Goal: Navigation & Orientation: Find specific page/section

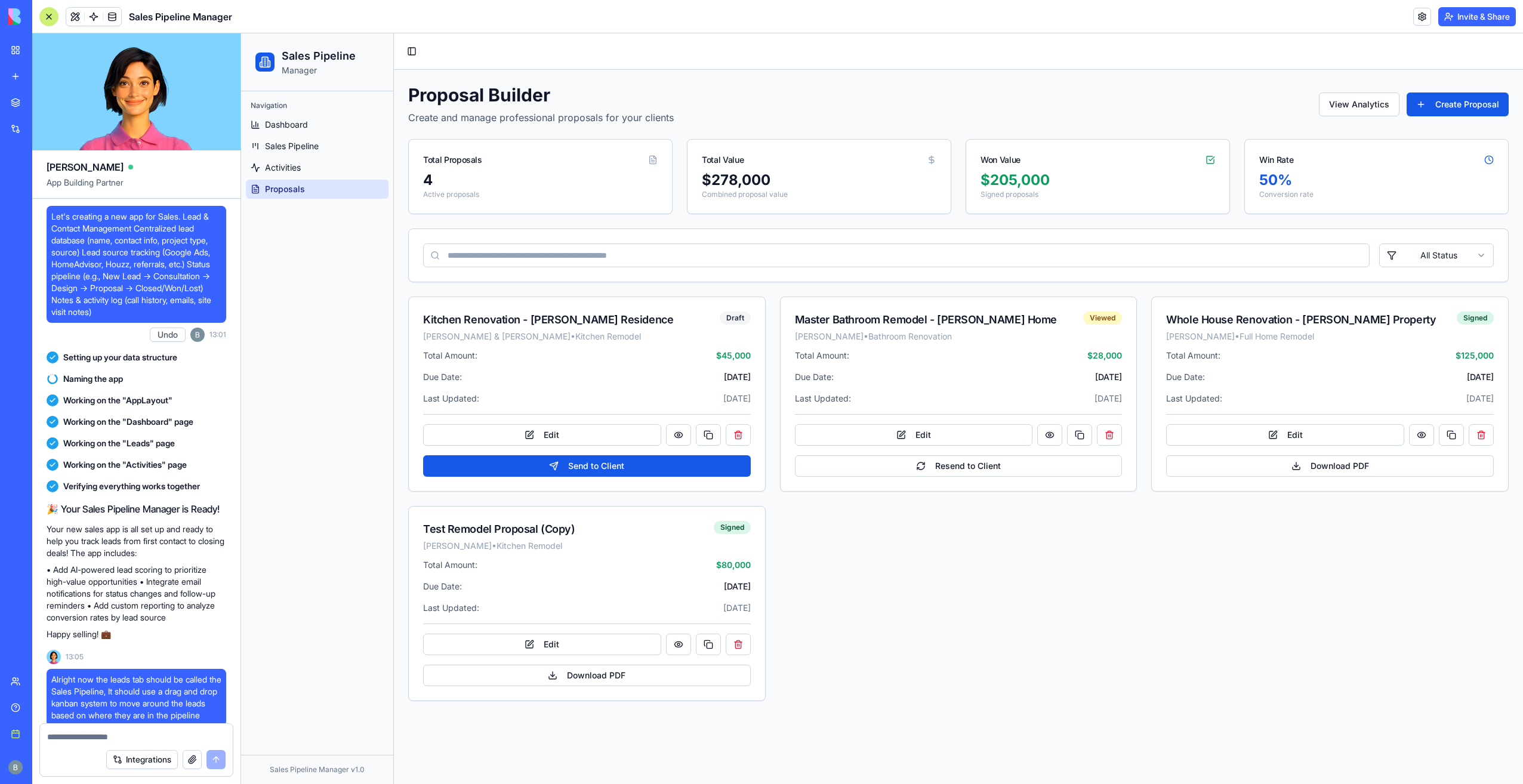
scroll to position [26576, 0]
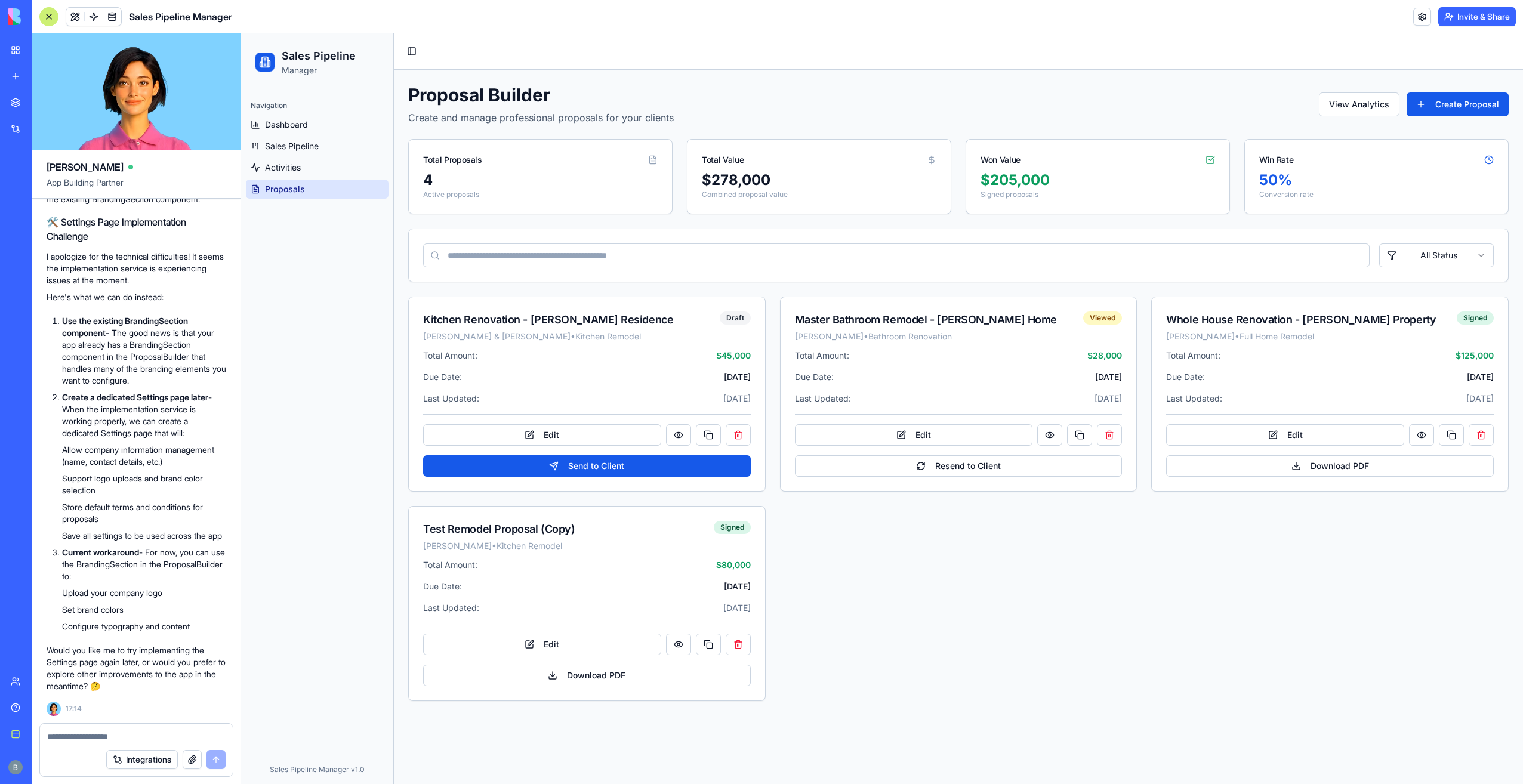
click at [10, 698] on link "Help" at bounding box center [27, 707] width 48 height 24
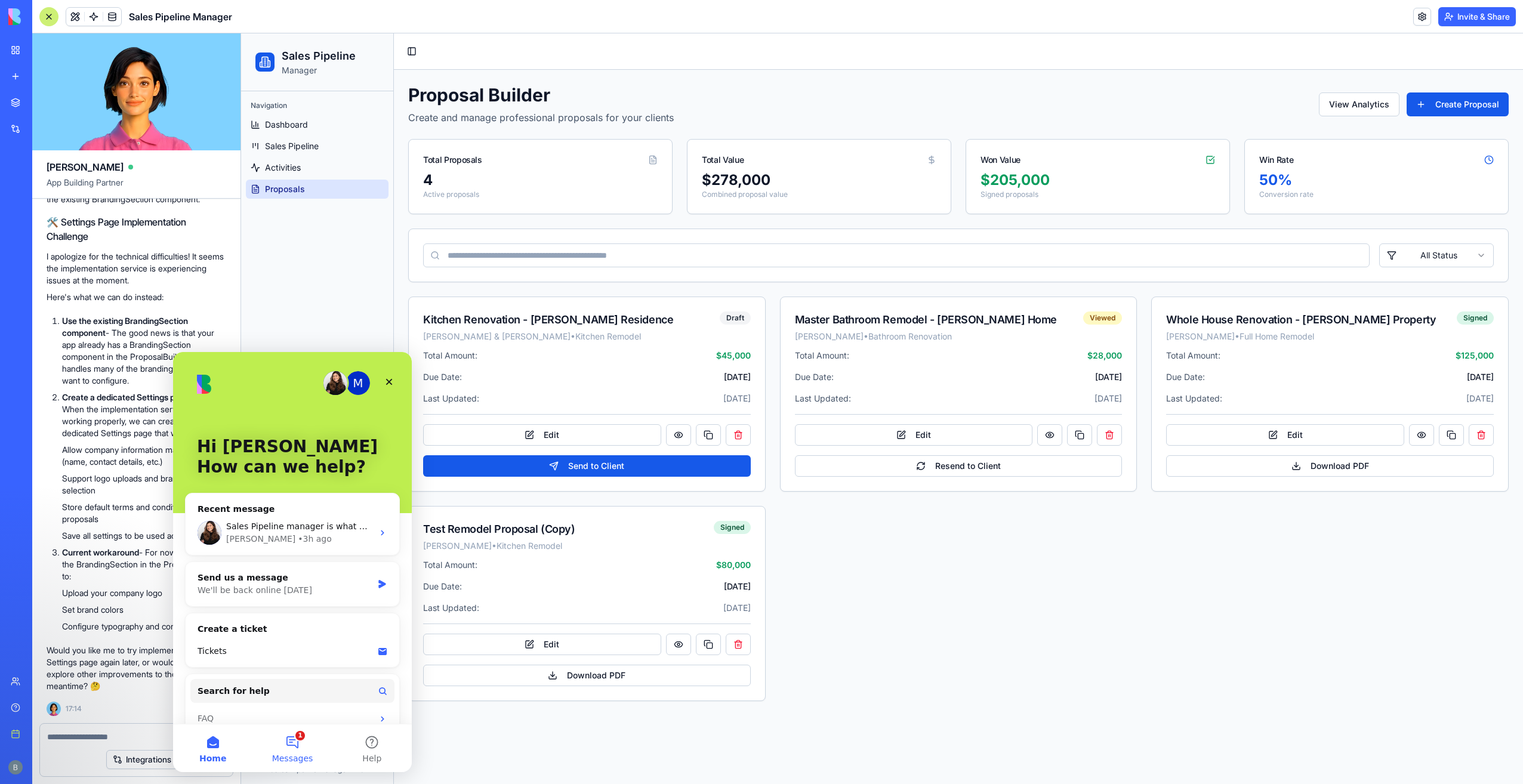
click at [292, 749] on button "1 Messages" at bounding box center [292, 748] width 79 height 48
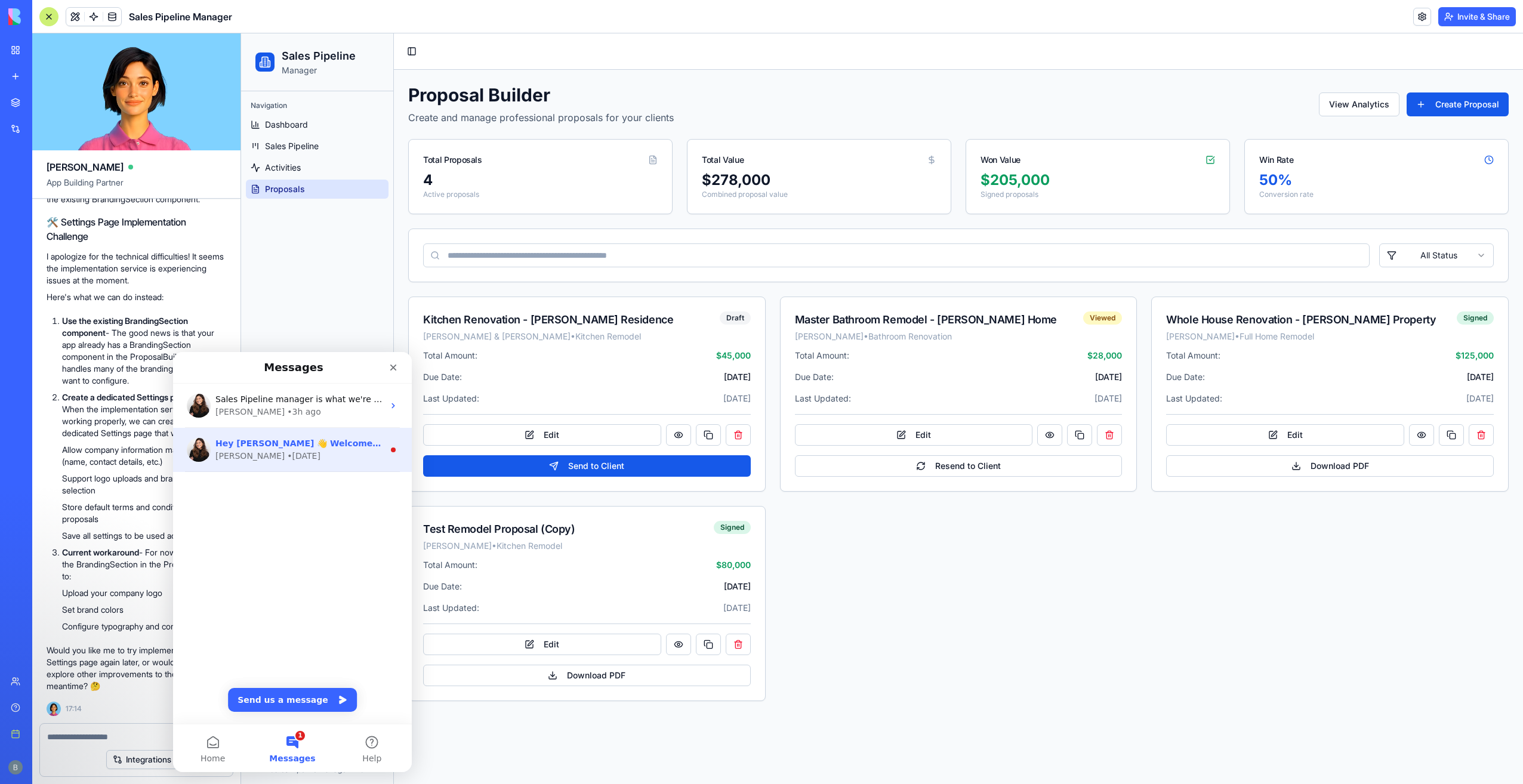
click at [363, 452] on div "[PERSON_NAME] • [DATE]" at bounding box center [299, 456] width 168 height 13
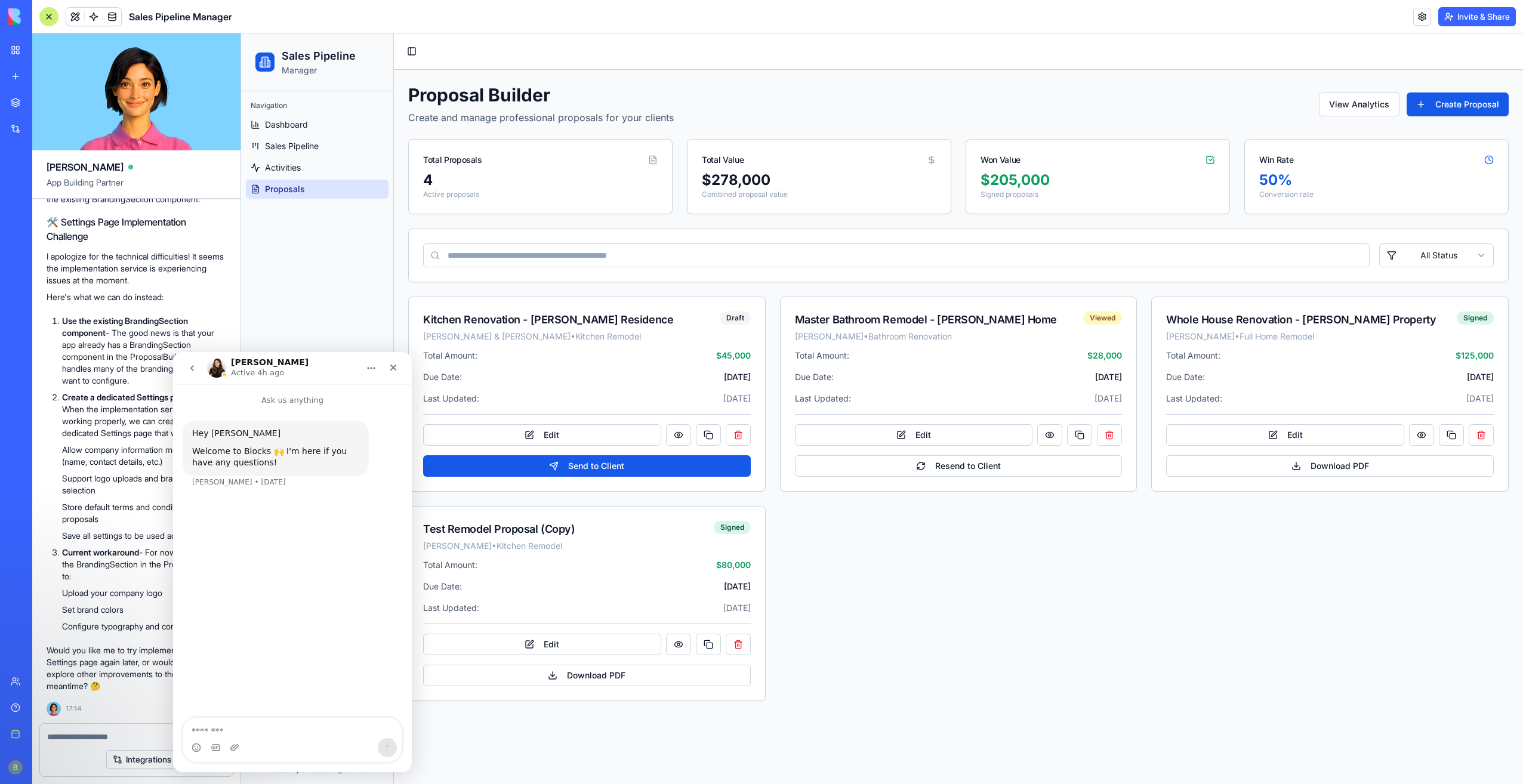
click at [195, 366] on icon "go back" at bounding box center [191, 367] width 9 height 9
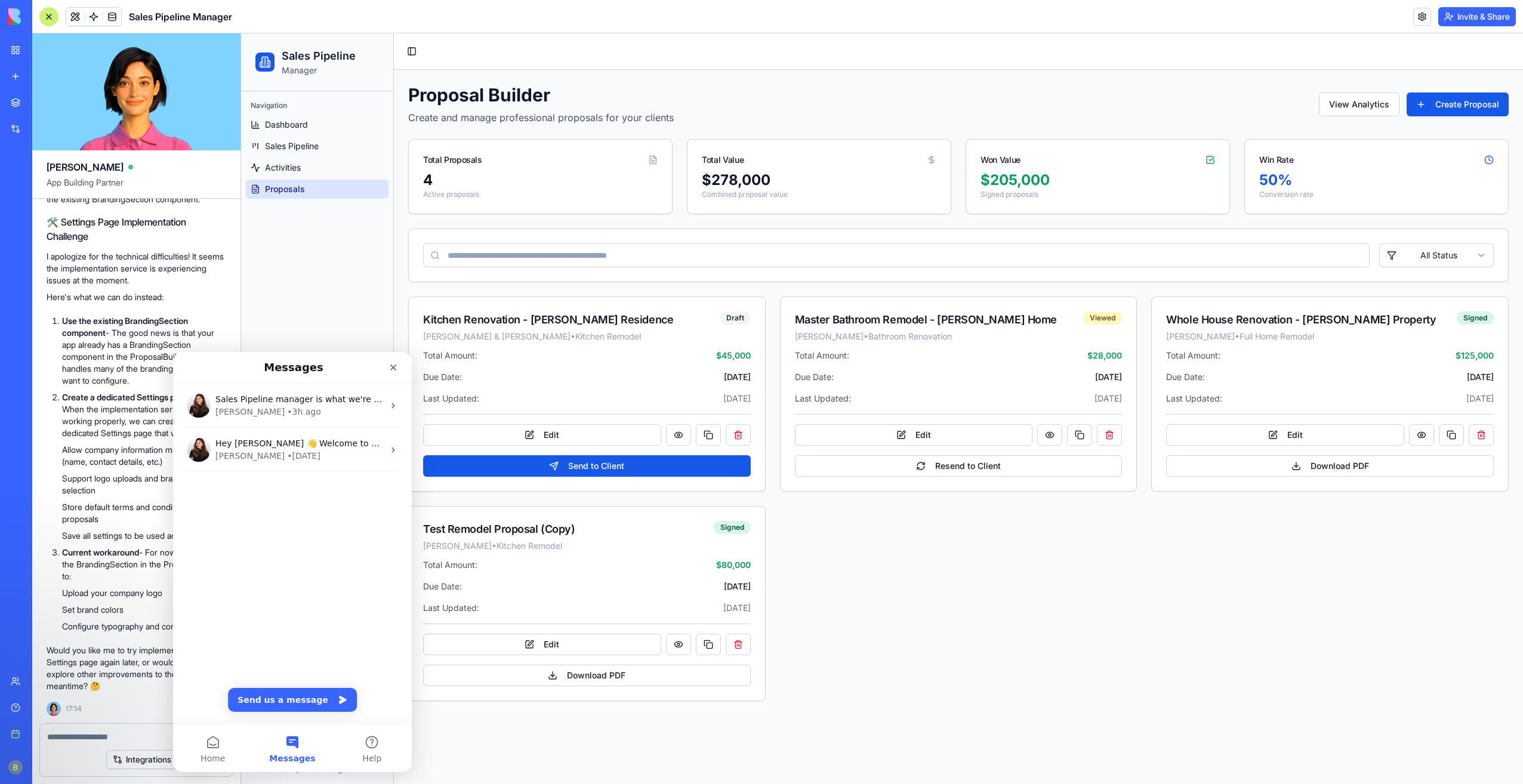
click at [407, 372] on nav "Messages" at bounding box center [293, 367] width 239 height 31
click at [395, 370] on icon "Close" at bounding box center [393, 367] width 9 height 9
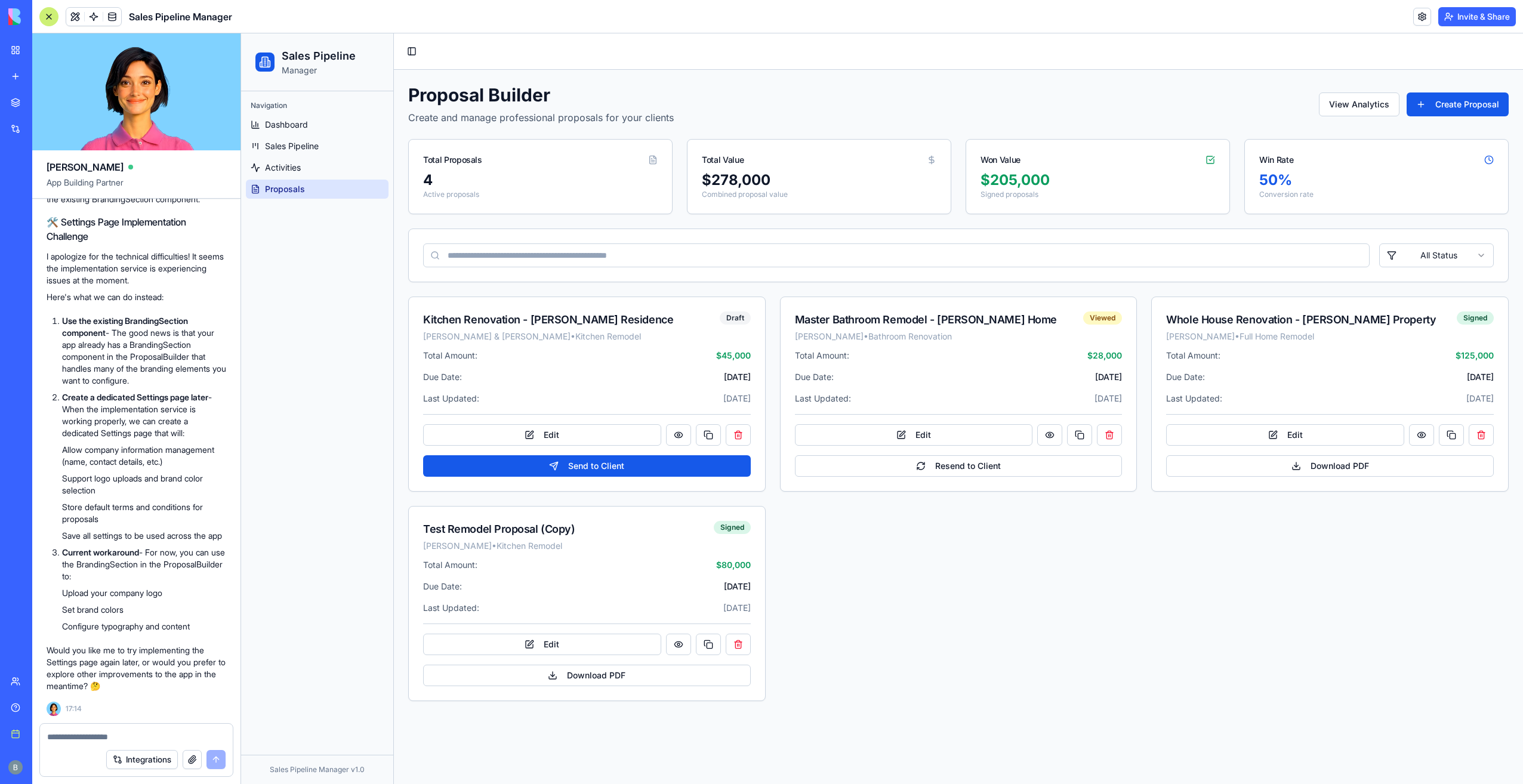
click at [26, 49] on link "My workspace" at bounding box center [27, 50] width 48 height 24
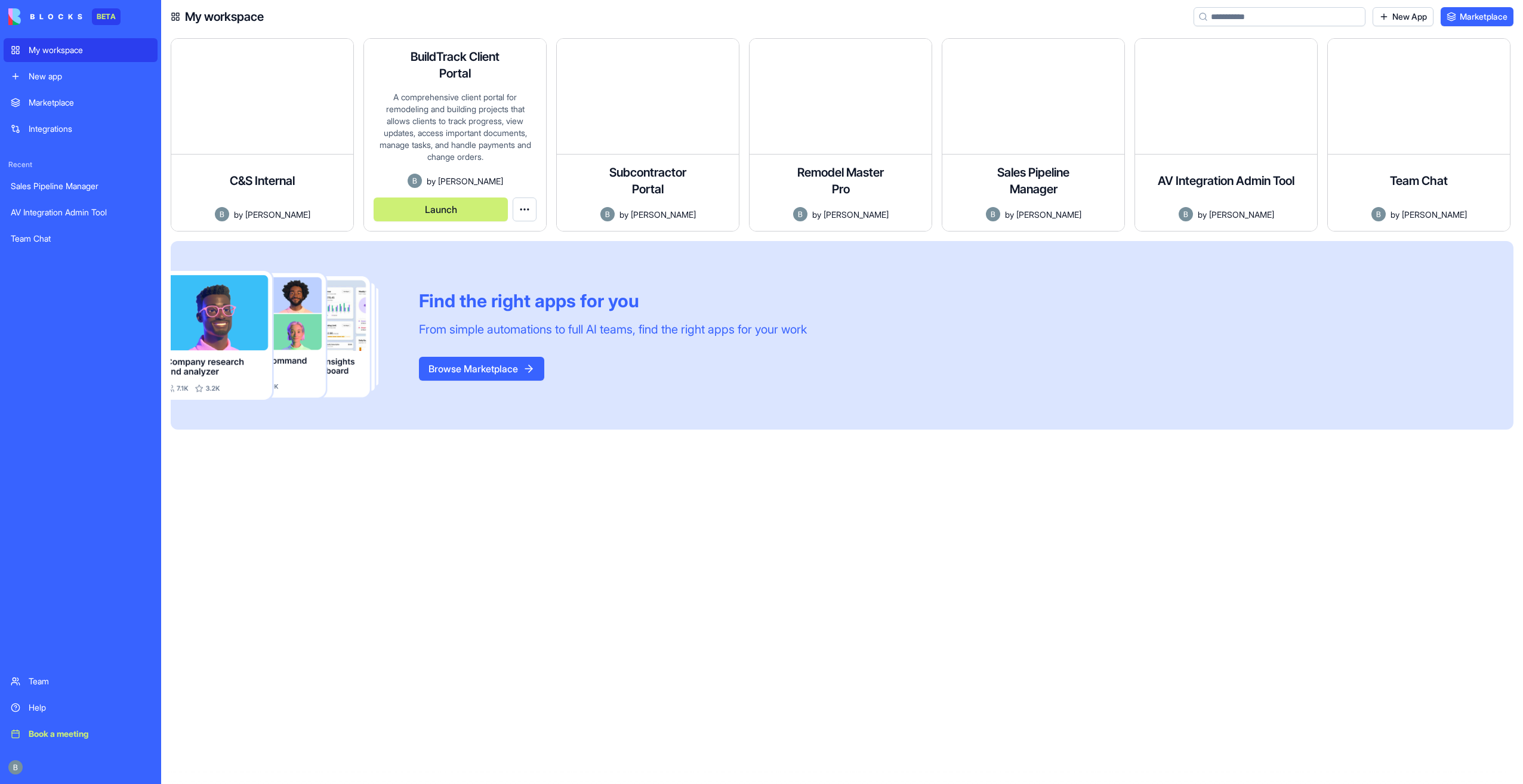
click at [476, 216] on button "Launch" at bounding box center [440, 209] width 134 height 24
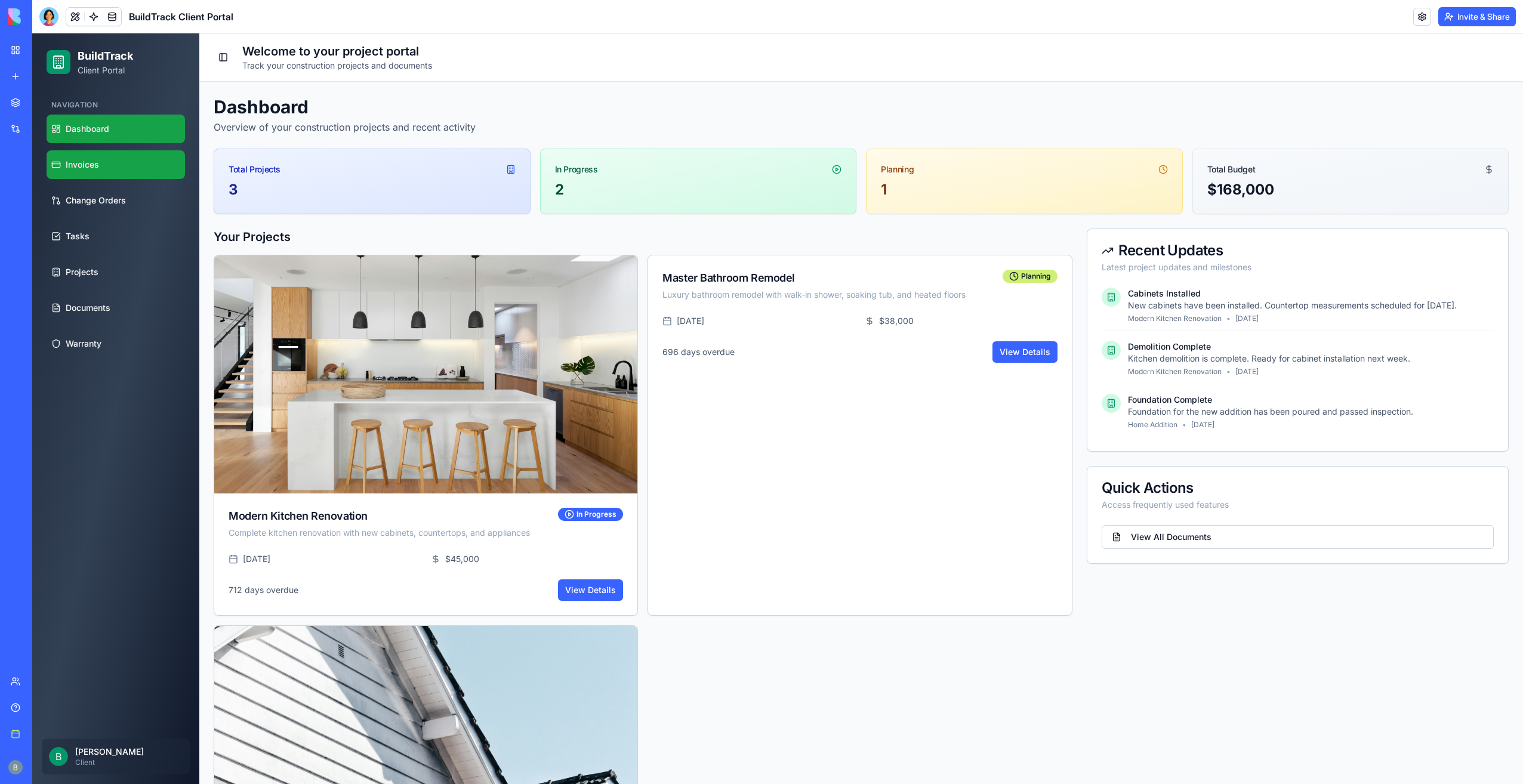
click at [129, 163] on link "Invoices" at bounding box center [116, 165] width 139 height 29
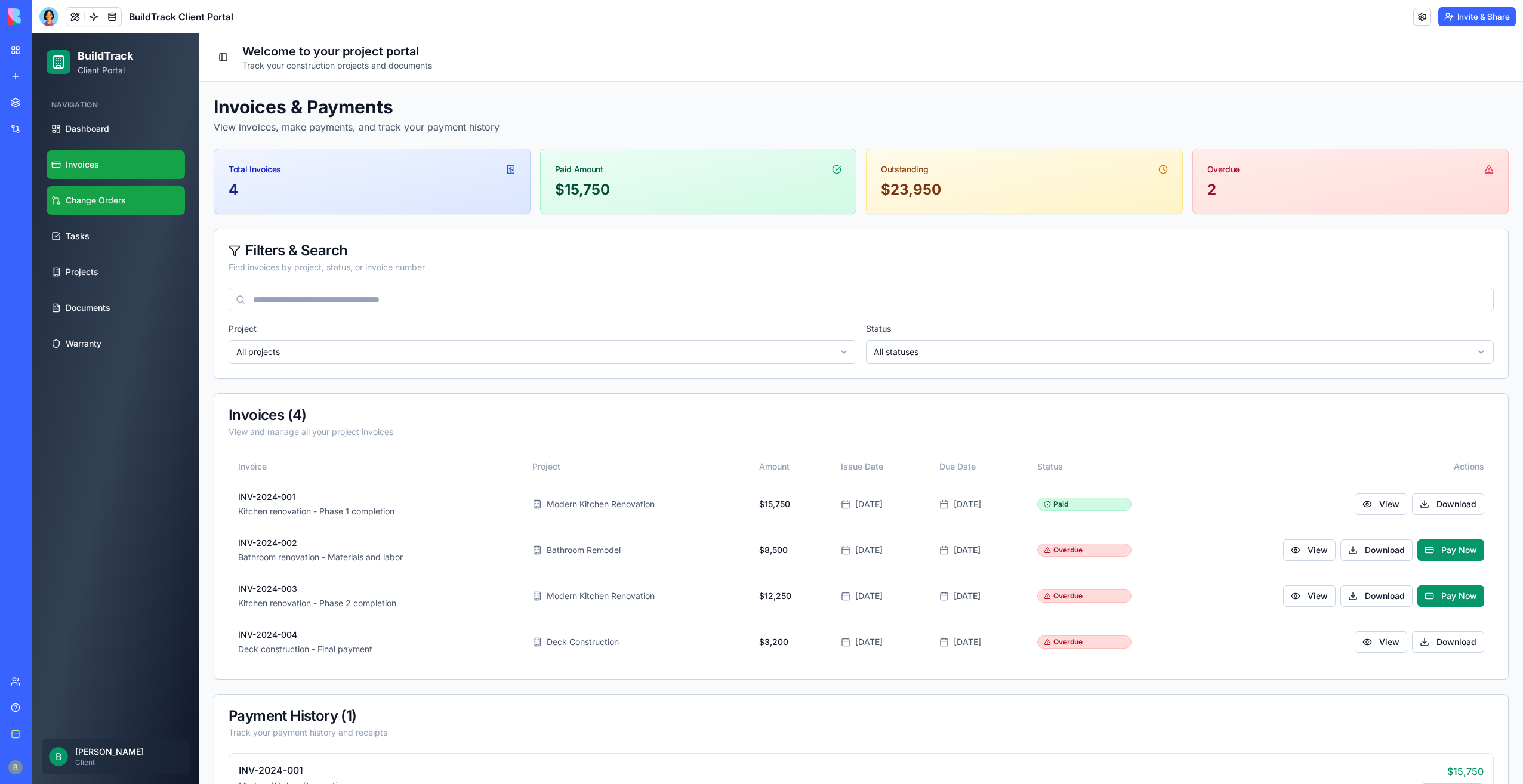
click at [118, 191] on link "Change Orders" at bounding box center [116, 201] width 139 height 29
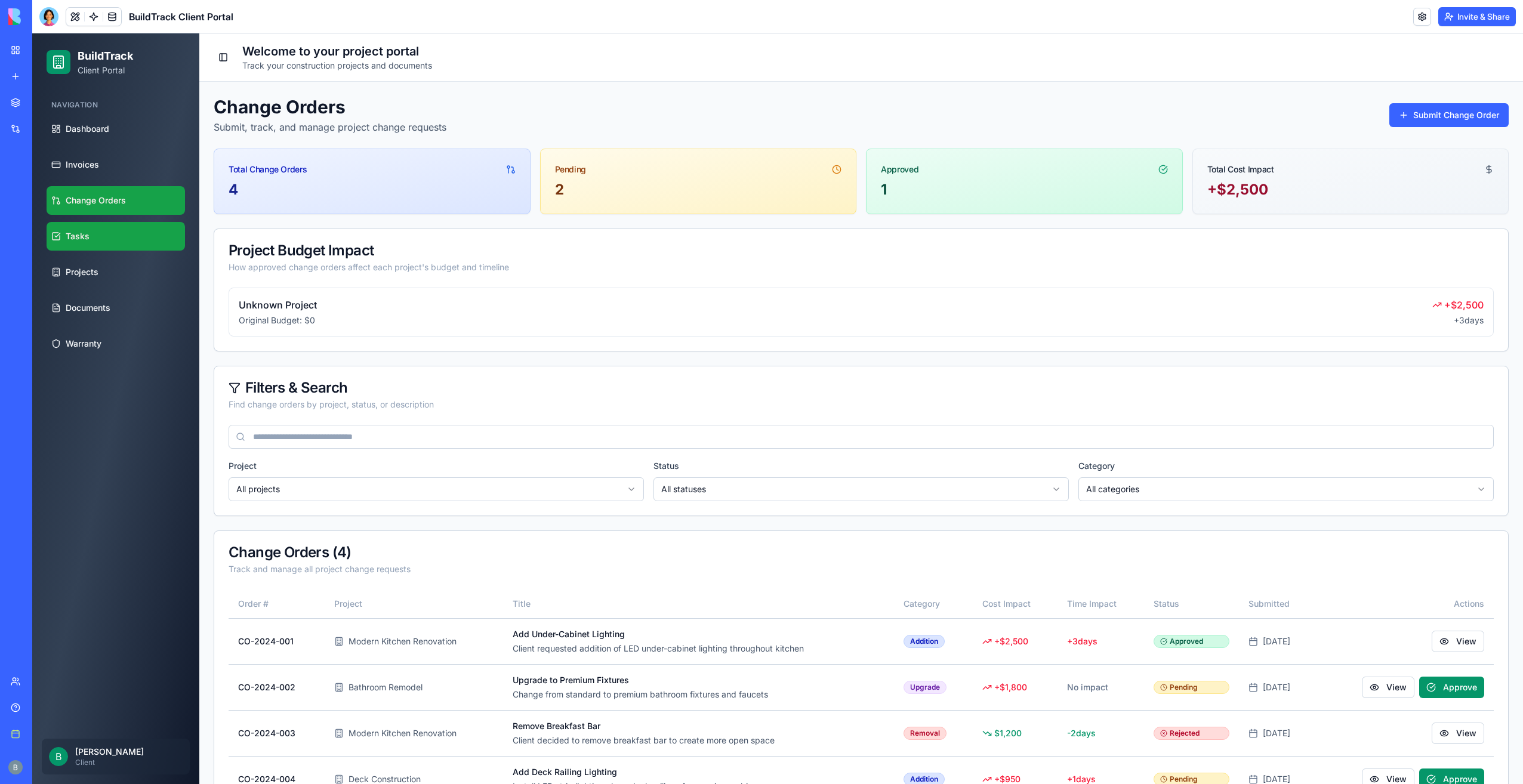
click at [124, 223] on link "Tasks" at bounding box center [116, 236] width 139 height 29
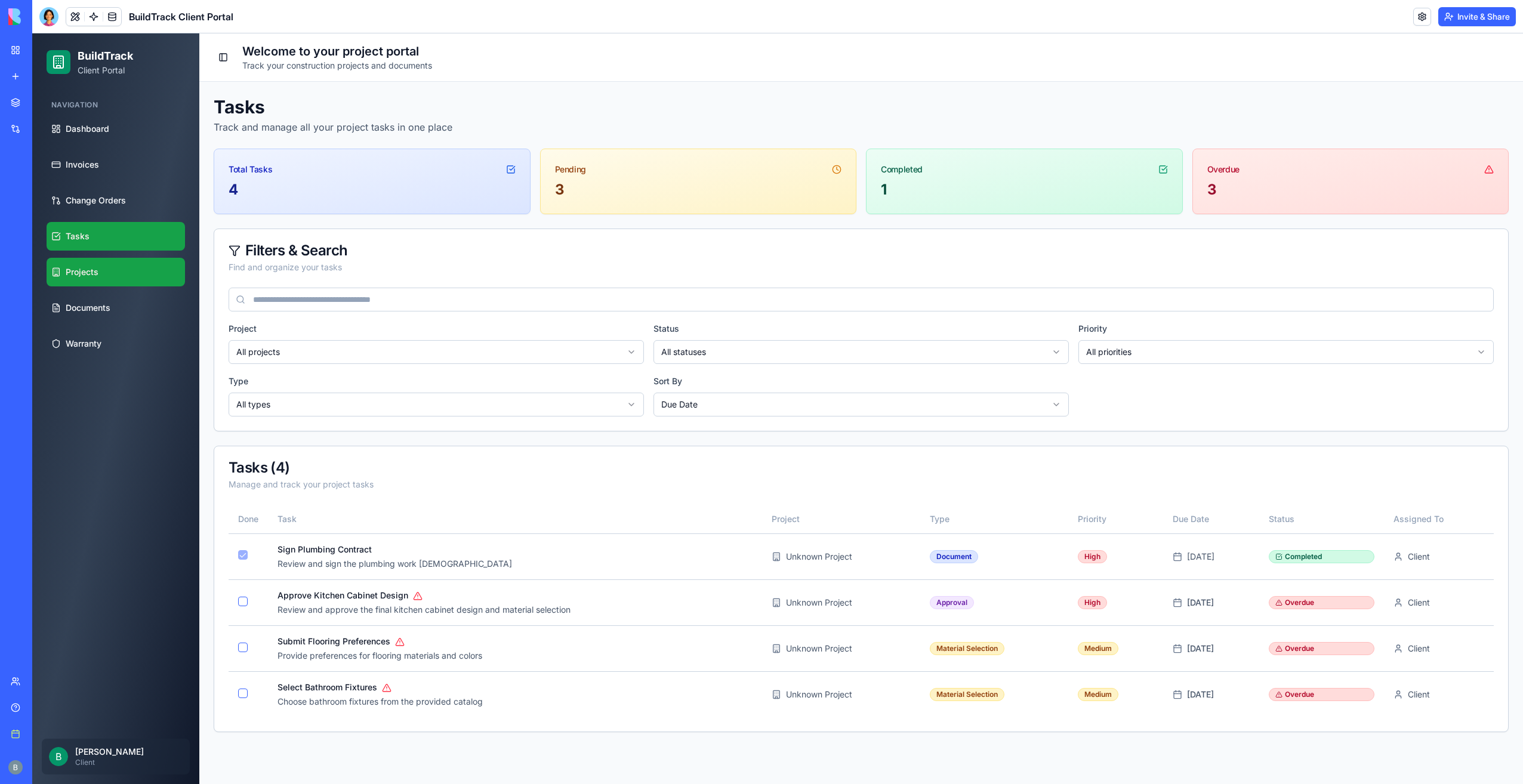
click at [129, 273] on link "Projects" at bounding box center [116, 272] width 139 height 29
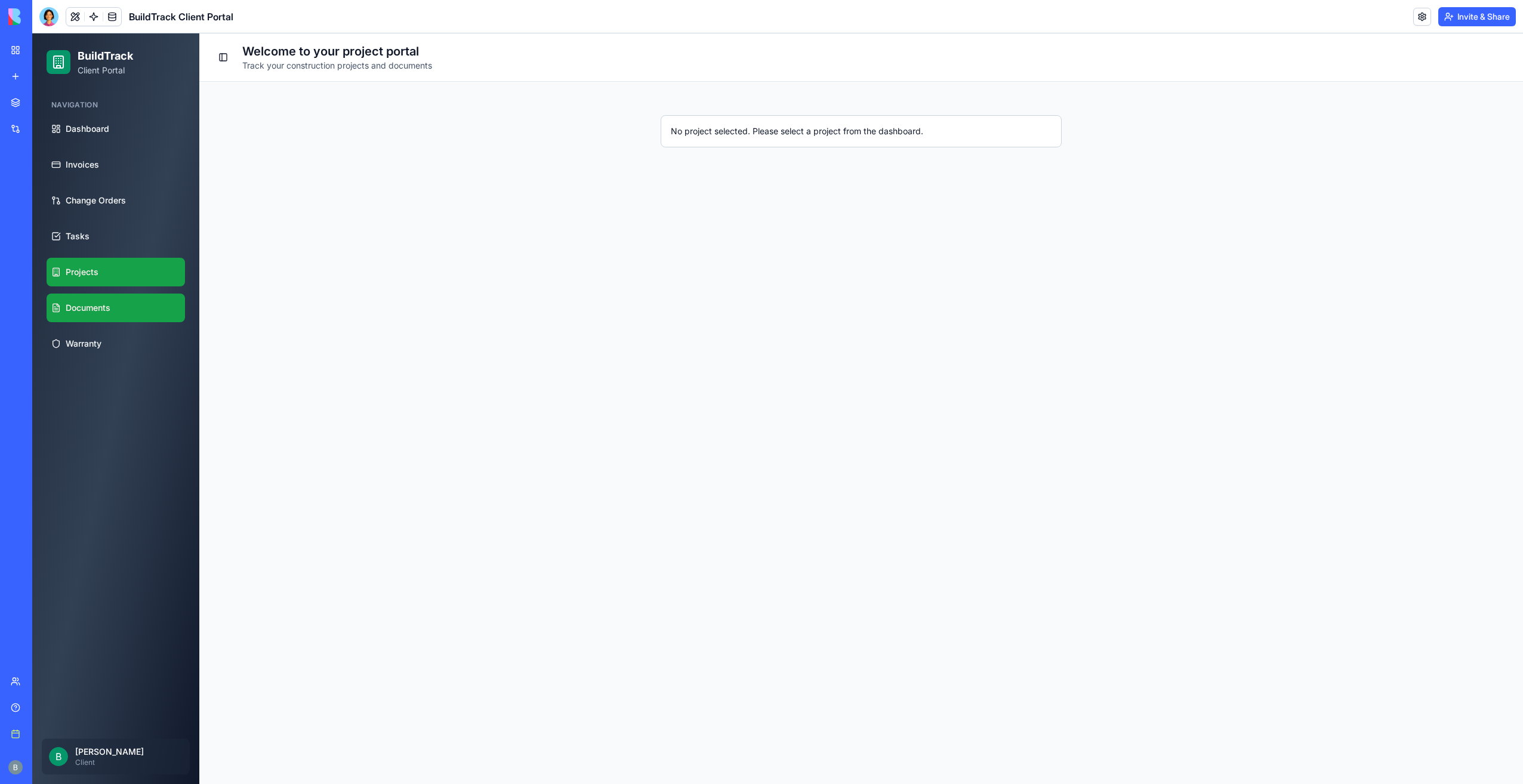
click at [121, 298] on link "Documents" at bounding box center [116, 308] width 139 height 29
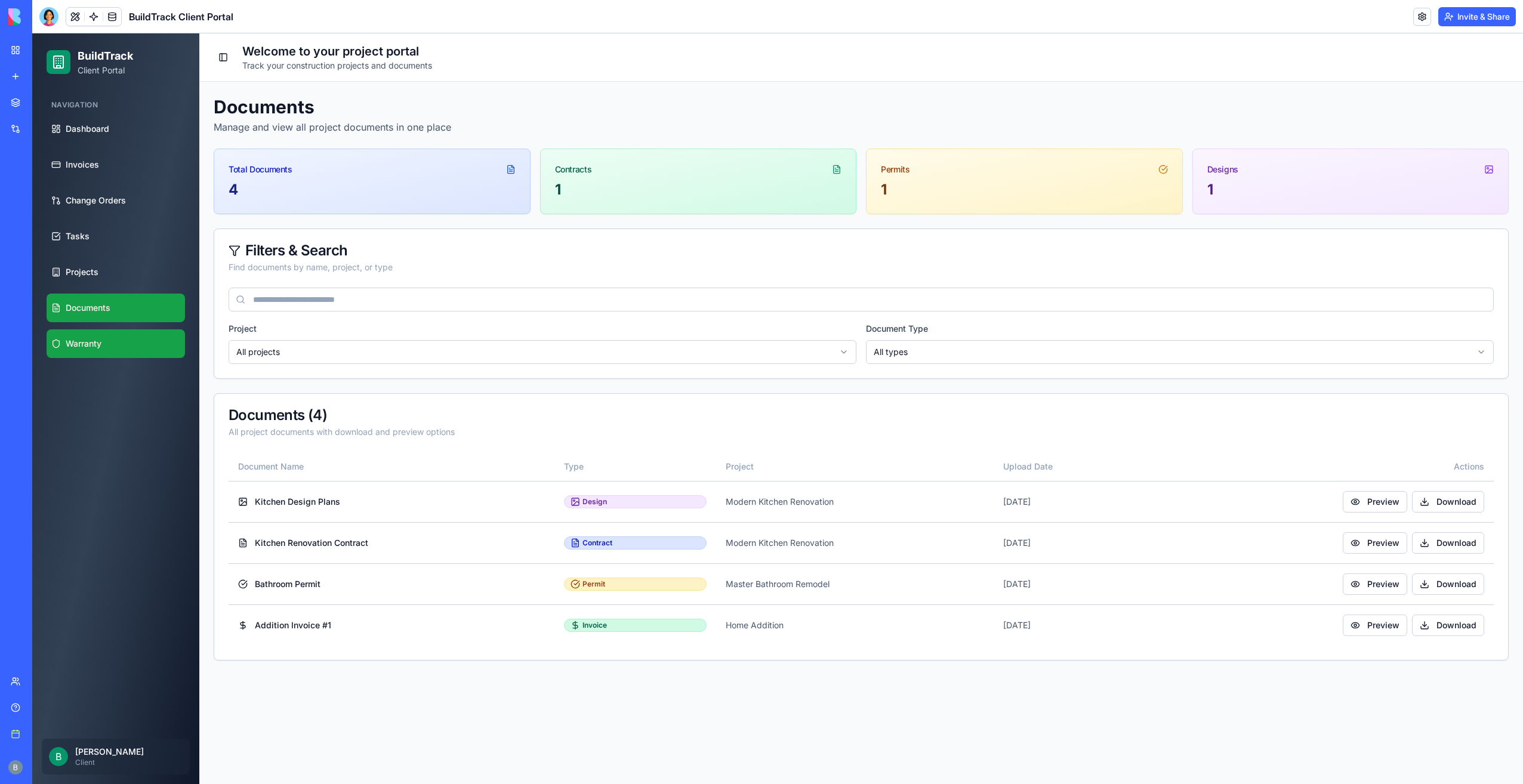
click at [123, 336] on link "Warranty" at bounding box center [116, 344] width 139 height 29
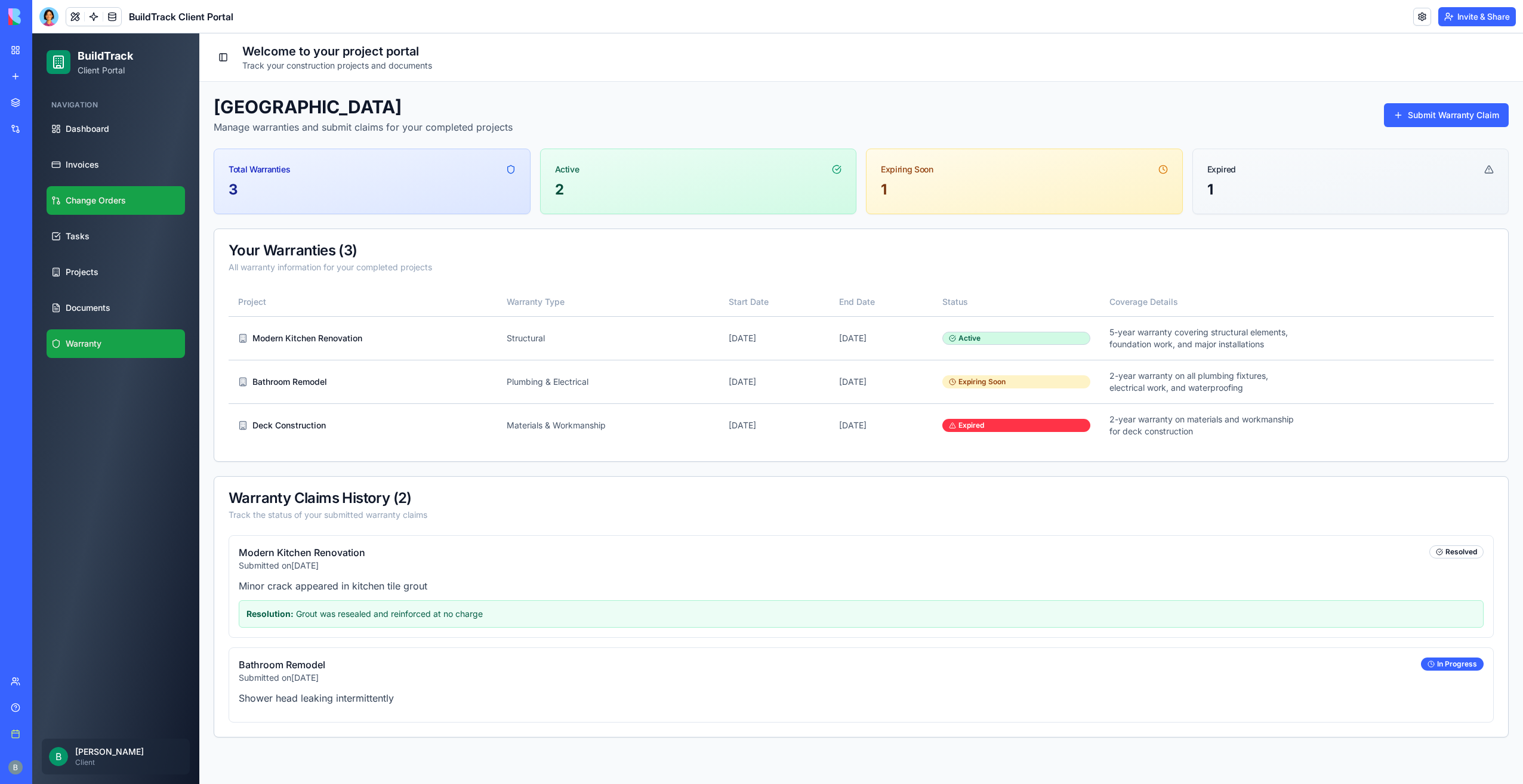
click at [115, 203] on span "Change Orders" at bounding box center [95, 201] width 60 height 12
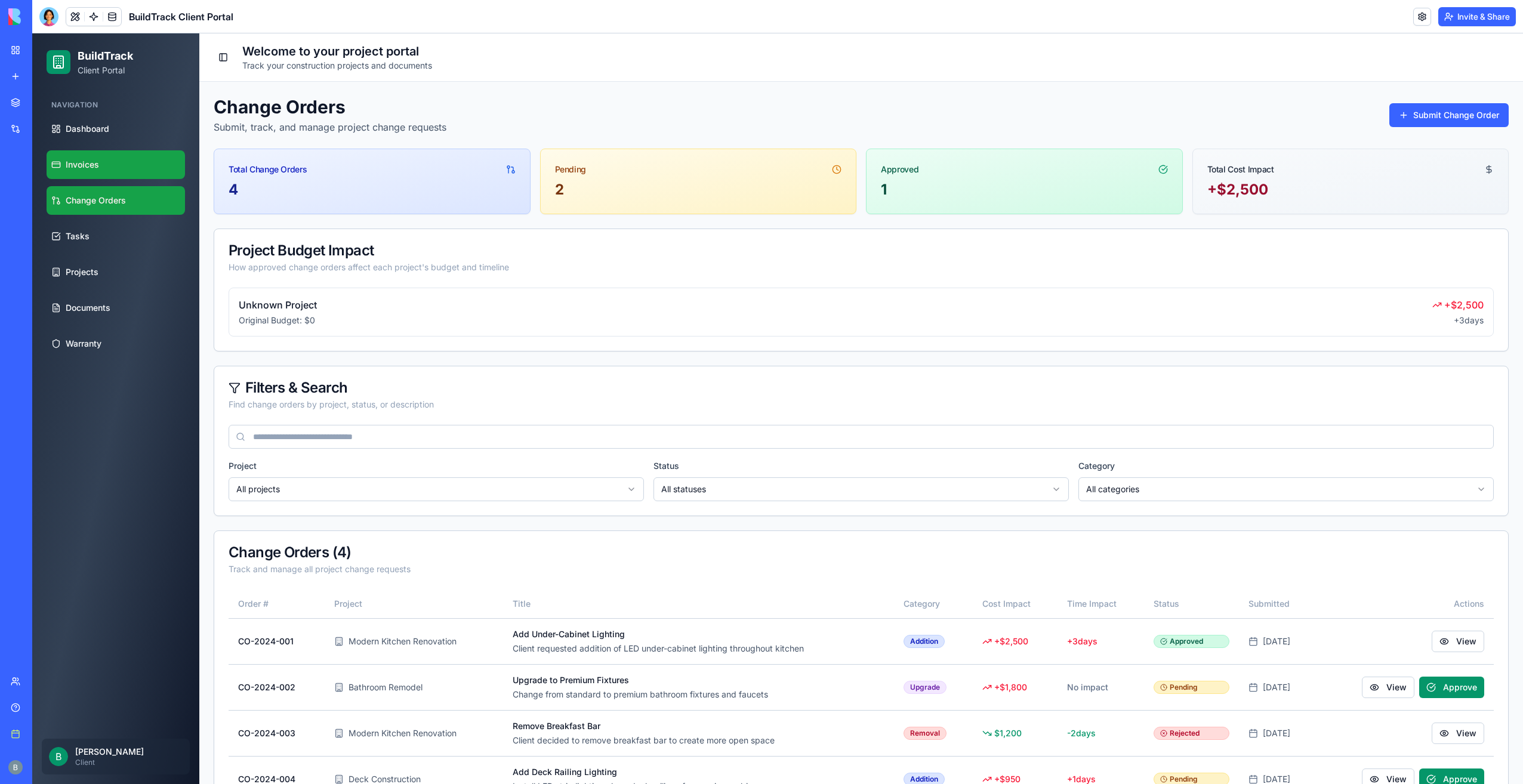
click at [119, 162] on link "Invoices" at bounding box center [116, 165] width 139 height 29
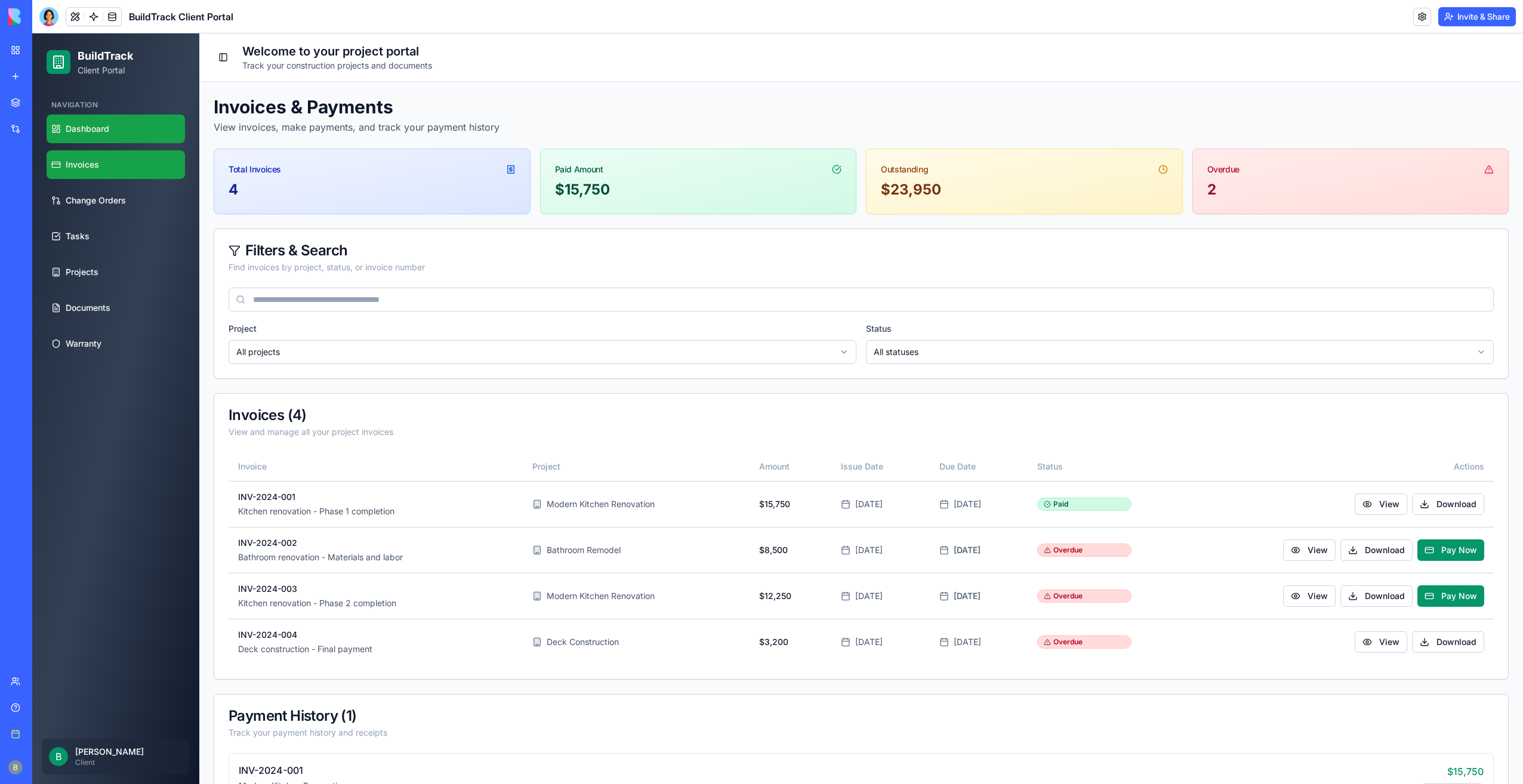
click at [112, 131] on link "Dashboard" at bounding box center [116, 129] width 139 height 29
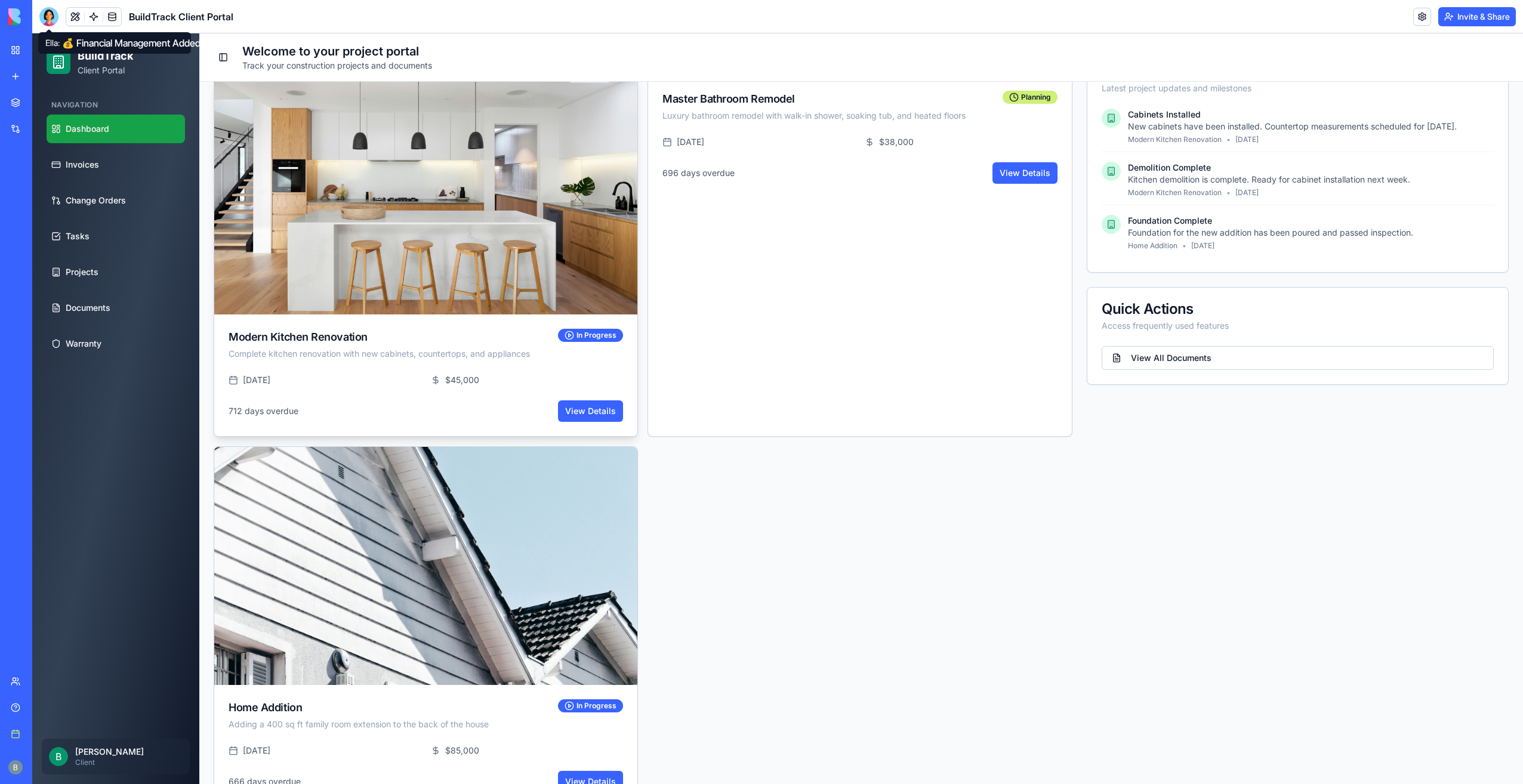
scroll to position [212, 0]
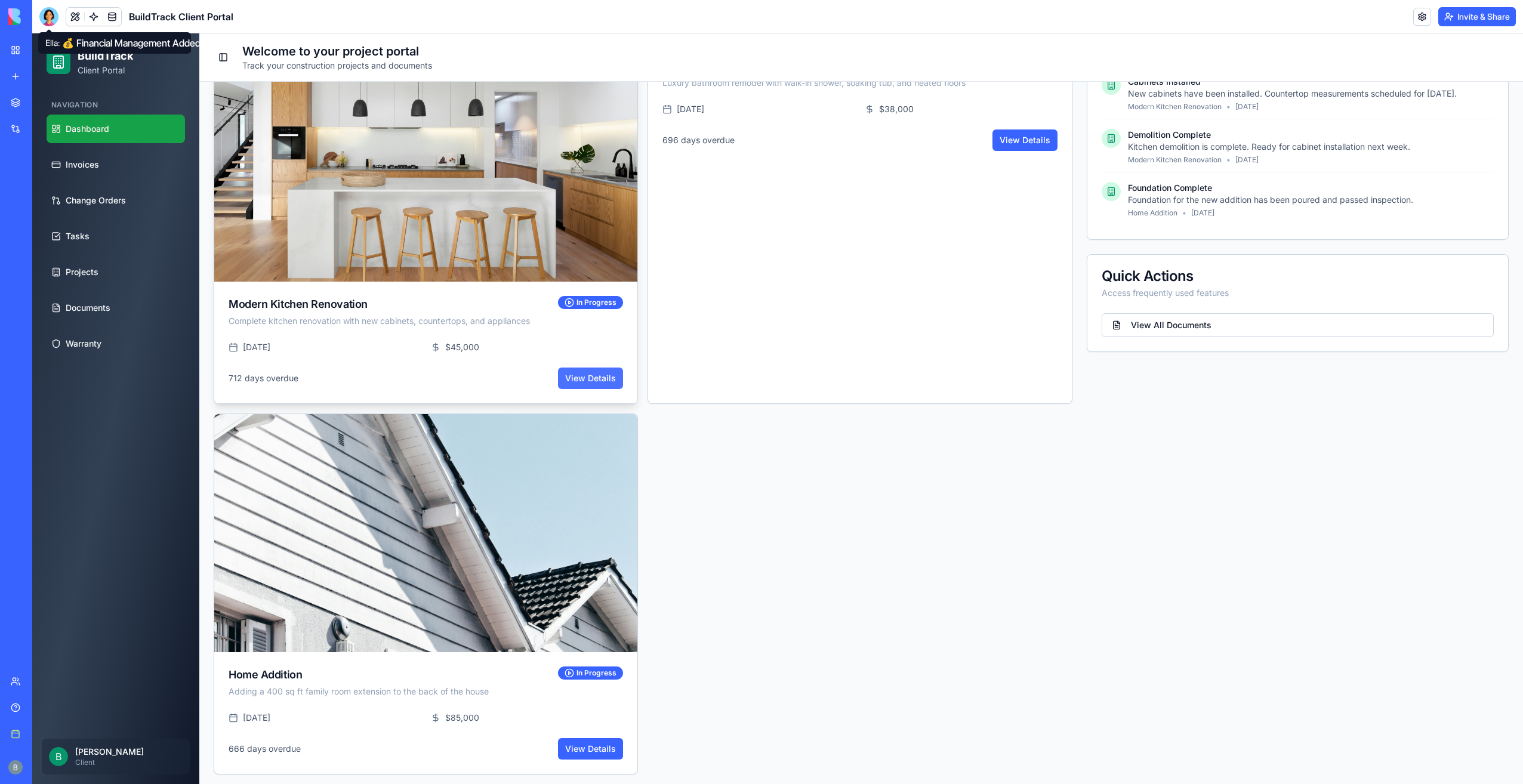
click at [602, 372] on link "View Details" at bounding box center [590, 378] width 65 height 21
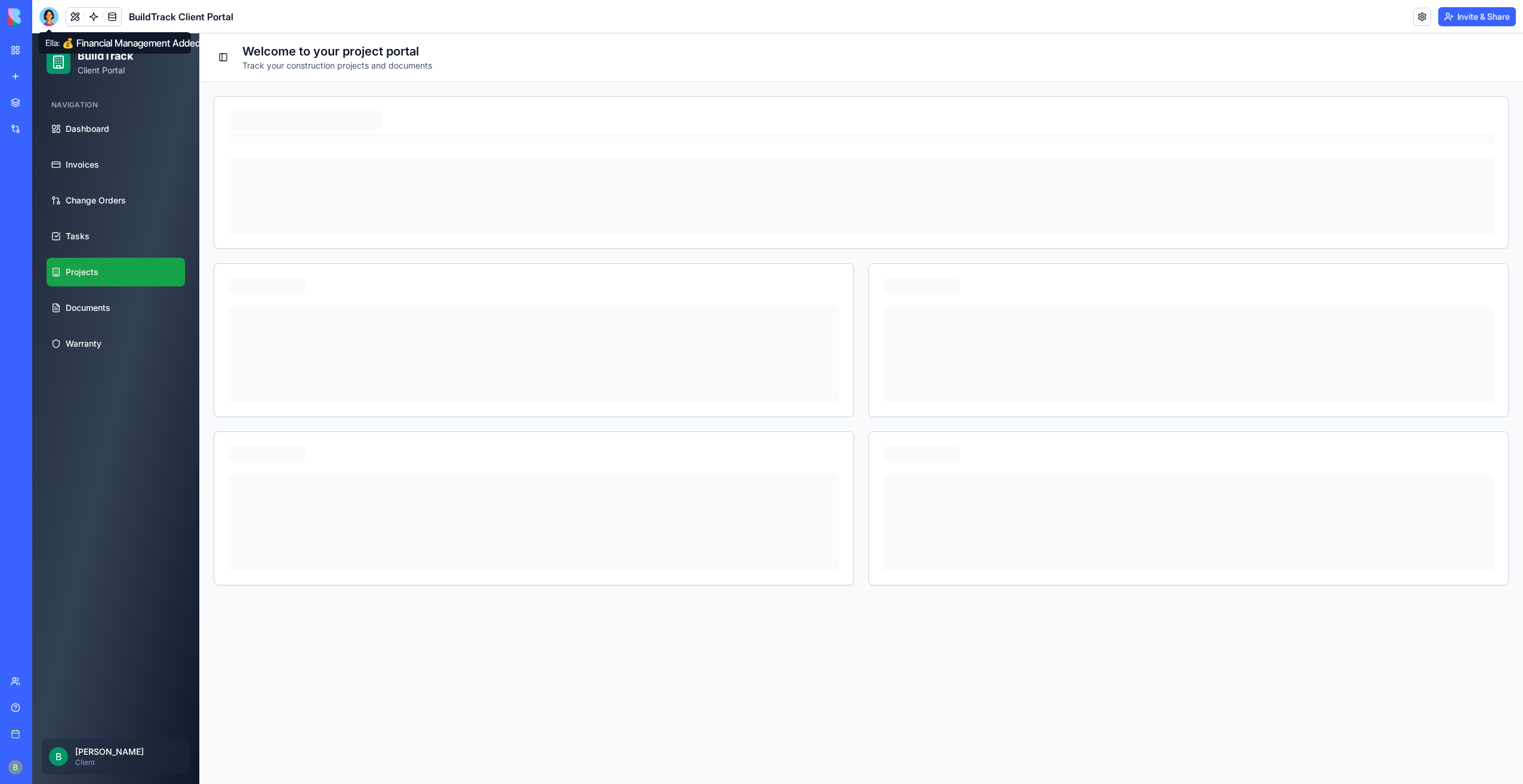
scroll to position [0, 0]
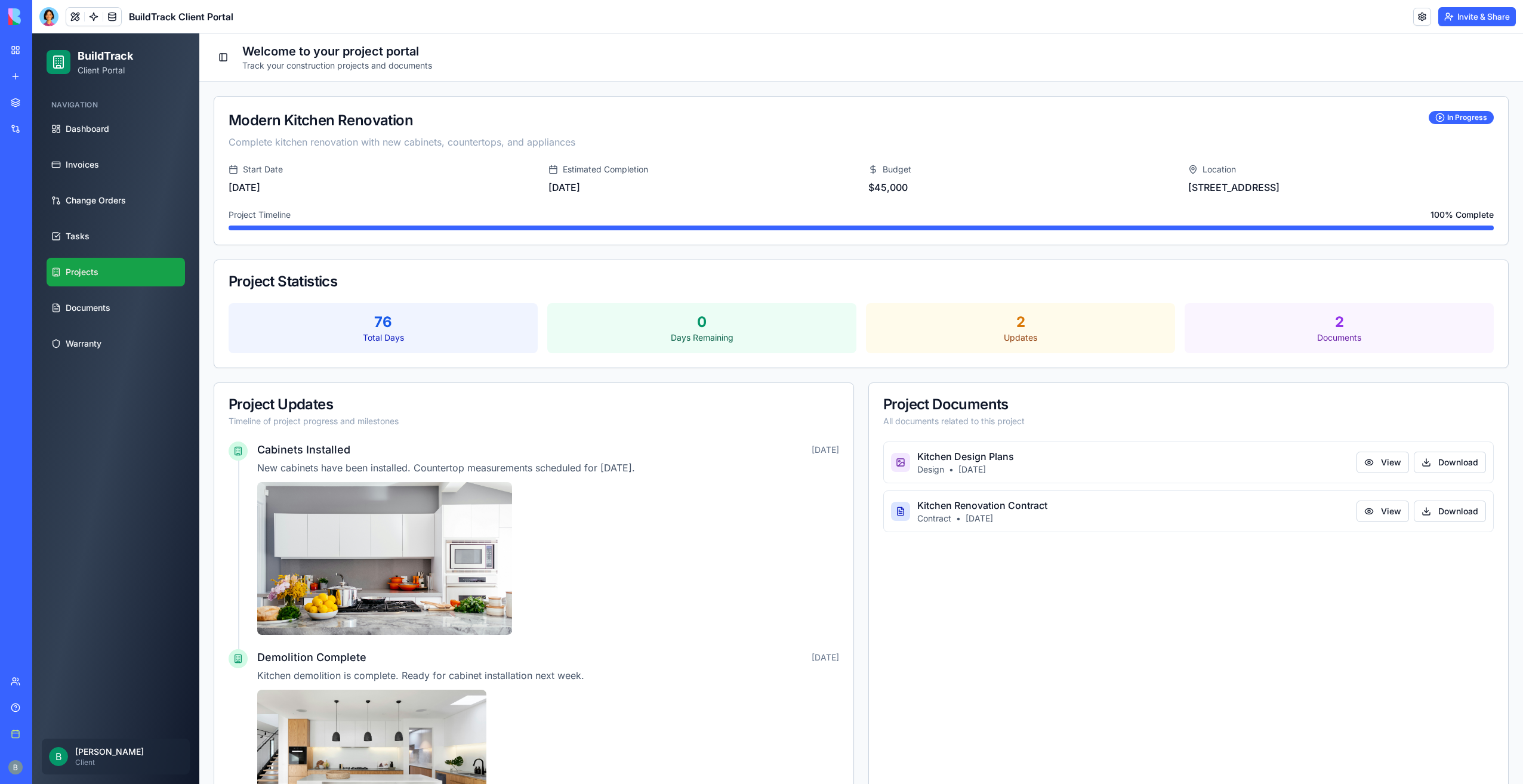
click at [1434, 125] on div "Modern Kitchen Renovation Complete kitchen renovation with new cabinets, counte…" at bounding box center [861, 130] width 1265 height 38
